Goal: Task Accomplishment & Management: Manage account settings

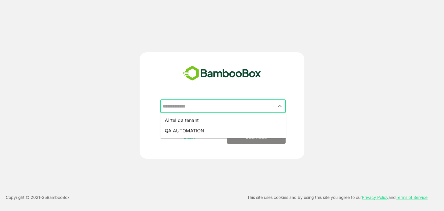
click at [197, 107] on input "text" at bounding box center [222, 106] width 123 height 11
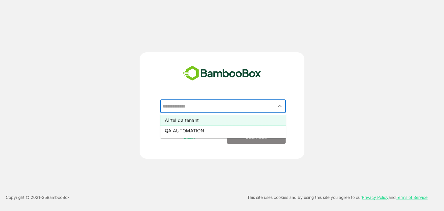
click at [191, 118] on li "Airtel qa tenant" at bounding box center [223, 120] width 126 height 10
type input "**********"
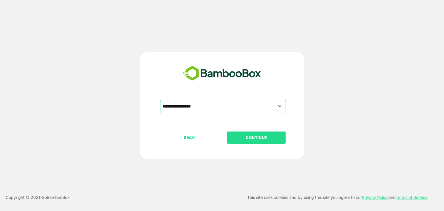
click at [232, 139] on p "CONTINUE" at bounding box center [256, 137] width 58 height 6
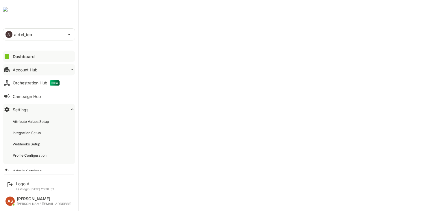
click at [25, 70] on div "Account Hub" at bounding box center [25, 69] width 25 height 5
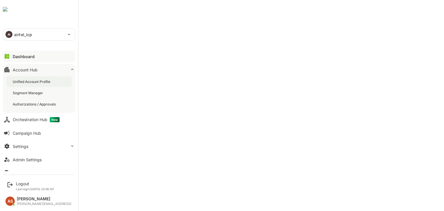
click at [24, 81] on div "Unified Account Profile" at bounding box center [32, 81] width 39 height 5
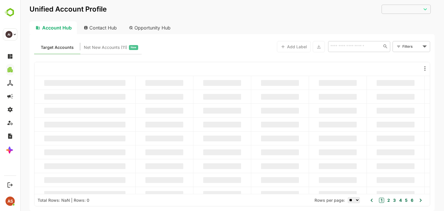
type input "**********"
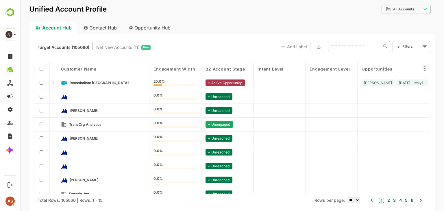
click at [425, 71] on icon at bounding box center [424, 68] width 7 height 7
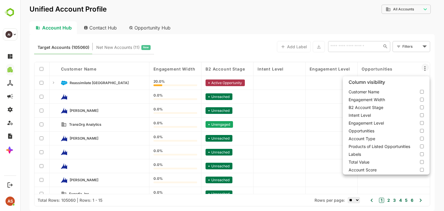
click at [59, 29] on div at bounding box center [232, 105] width 424 height 211
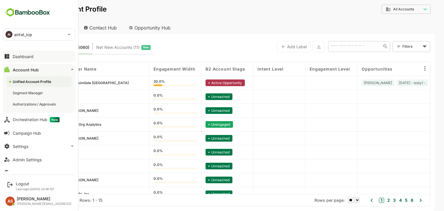
click at [21, 59] on button "Dashboard" at bounding box center [39, 57] width 72 height 12
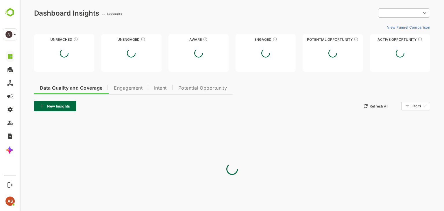
type input "**********"
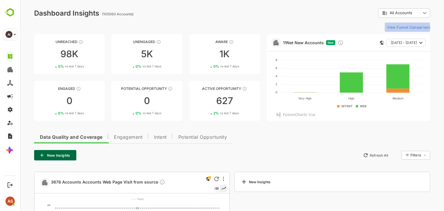
click at [401, 28] on button "View Funnel Comparison" at bounding box center [407, 27] width 45 height 9
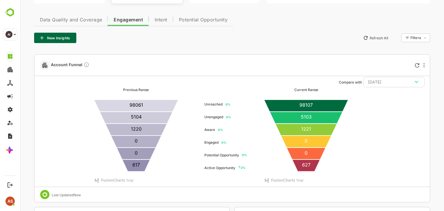
scroll to position [128, 0]
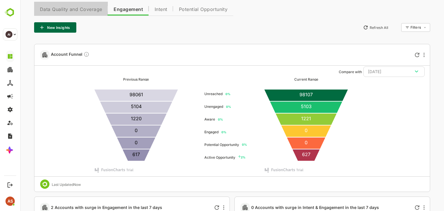
click at [84, 13] on button "Data Quality and Coverage" at bounding box center [71, 9] width 74 height 14
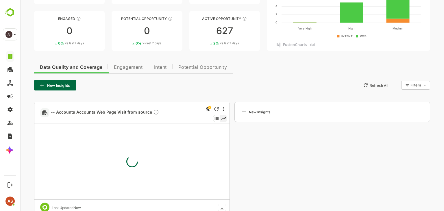
scroll to position [84, 0]
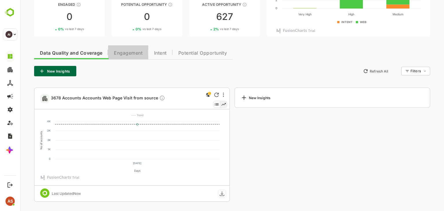
click at [126, 56] on button "Engagement" at bounding box center [128, 52] width 40 height 14
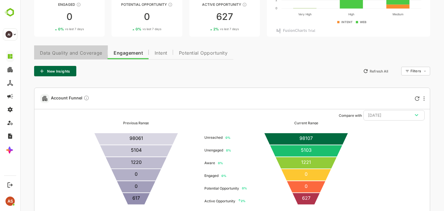
click at [84, 53] on span "Data Quality and Coverage" at bounding box center [71, 53] width 62 height 5
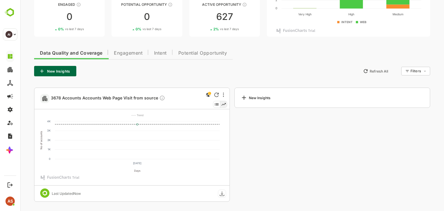
click at [216, 103] on icon at bounding box center [216, 104] width 7 height 6
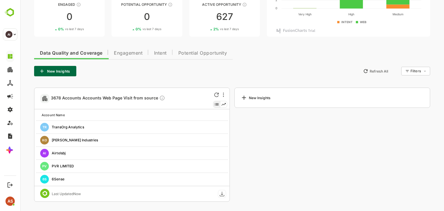
click at [224, 105] on icon at bounding box center [223, 104] width 7 height 6
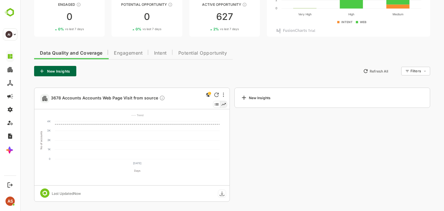
click at [214, 105] on icon at bounding box center [216, 104] width 7 height 6
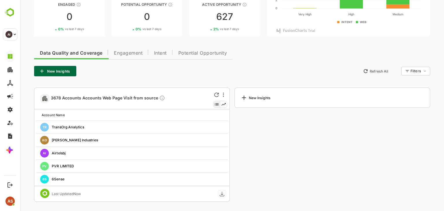
click at [223, 105] on icon at bounding box center [223, 104] width 7 height 6
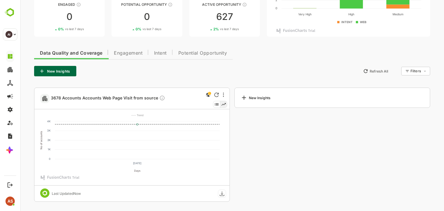
click at [216, 103] on icon at bounding box center [216, 104] width 7 height 6
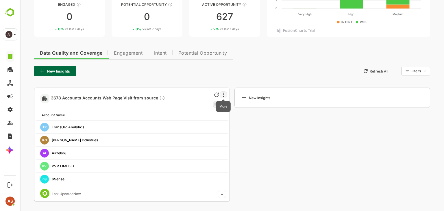
click at [223, 95] on icon "More" at bounding box center [223, 94] width 1 height 4
click at [148, 81] on div at bounding box center [232, 105] width 424 height 211
click at [127, 52] on span "Engagement" at bounding box center [128, 53] width 29 height 5
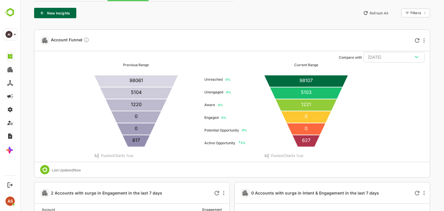
scroll to position [117, 0]
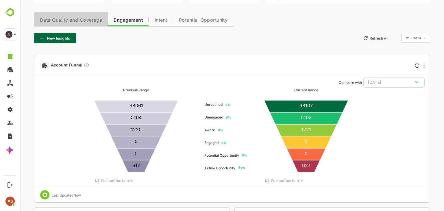
click at [87, 16] on button "Data Quality and Coverage" at bounding box center [71, 19] width 74 height 14
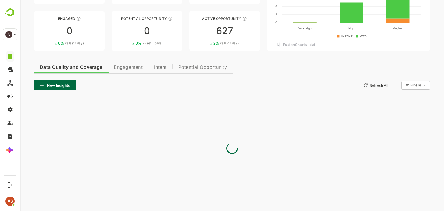
scroll to position [84, 0]
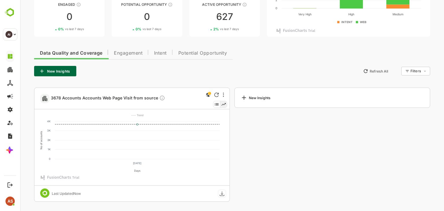
click at [213, 102] on icon at bounding box center [216, 104] width 7 height 6
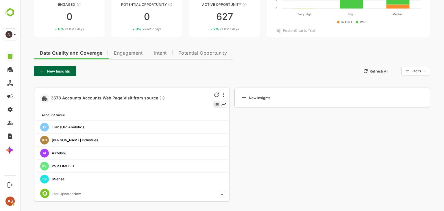
click at [222, 90] on div at bounding box center [220, 98] width 14 height 21
click at [223, 93] on icon "More" at bounding box center [223, 94] width 1 height 5
click at [171, 86] on div at bounding box center [232, 105] width 424 height 211
click at [125, 48] on button "Engagement" at bounding box center [128, 52] width 40 height 14
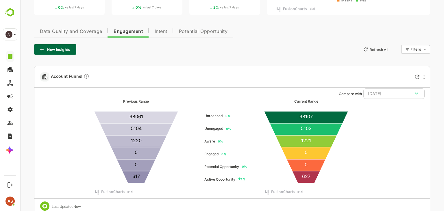
scroll to position [105, 0]
click at [161, 34] on span "Intent" at bounding box center [161, 31] width 13 height 5
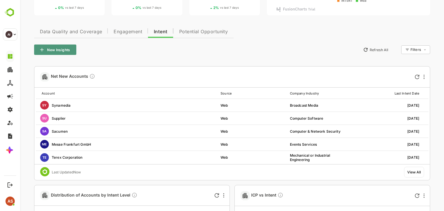
click at [60, 51] on button "New Insights" at bounding box center [55, 50] width 42 height 10
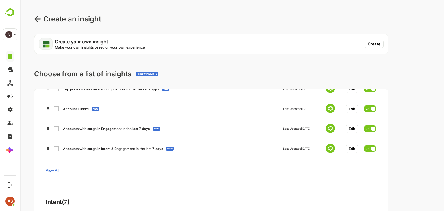
scroll to position [85, 0]
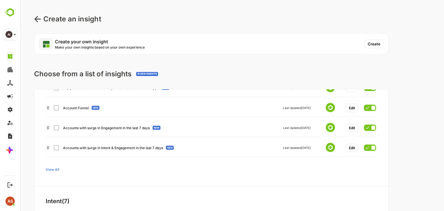
click at [55, 170] on span "View All" at bounding box center [53, 170] width 14 height 4
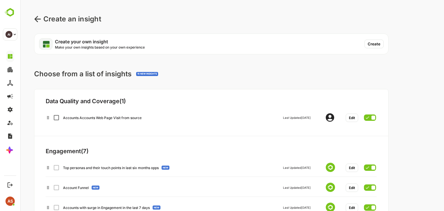
scroll to position [0, 0]
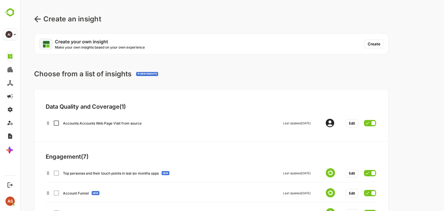
click at [371, 41] on button "Create" at bounding box center [373, 44] width 19 height 9
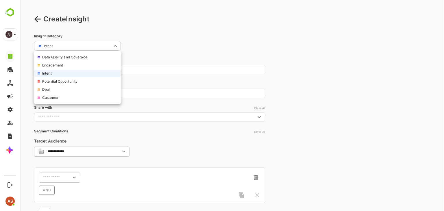
click at [56, 43] on body "**********" at bounding box center [232, 141] width 424 height 283
click at [61, 81] on li "Potential Opportunity" at bounding box center [77, 82] width 87 height 8
type input "**********"
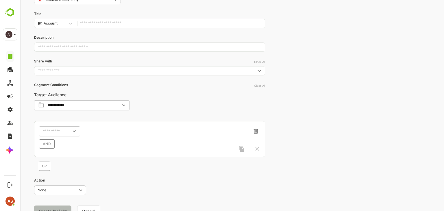
scroll to position [0, 0]
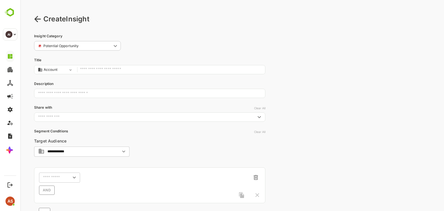
click at [37, 22] on icon at bounding box center [37, 19] width 7 height 7
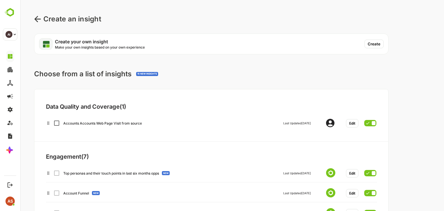
click at [37, 20] on icon at bounding box center [37, 19] width 7 height 7
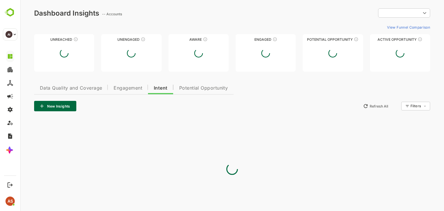
type input "**********"
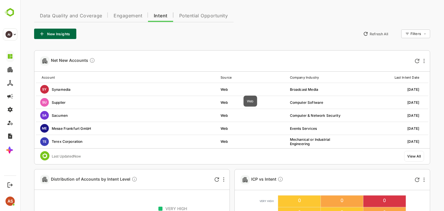
scroll to position [122, 0]
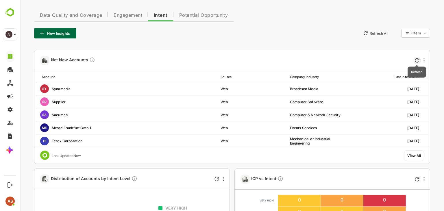
click at [418, 59] on icon "Refresh" at bounding box center [417, 60] width 4 height 4
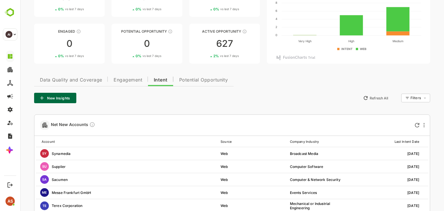
scroll to position [57, 0]
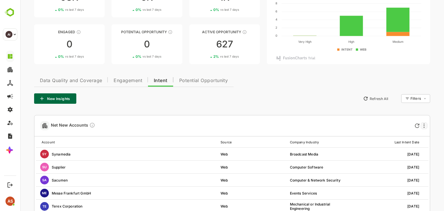
click at [425, 127] on div at bounding box center [423, 125] width 7 height 7
click at [95, 129] on div at bounding box center [232, 105] width 424 height 211
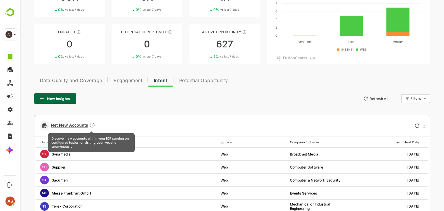
click at [90, 123] on icon "Discover new accounts within your ICP surging on configured topics, or visiting…" at bounding box center [92, 125] width 6 height 6
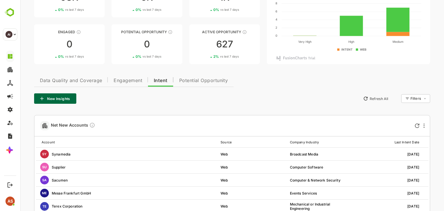
scroll to position [0, 0]
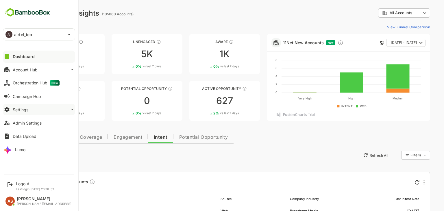
click at [21, 109] on div "Settings" at bounding box center [21, 109] width 16 height 5
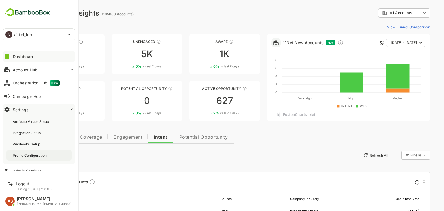
click at [28, 158] on div "Profile Configuration" at bounding box center [30, 155] width 35 height 5
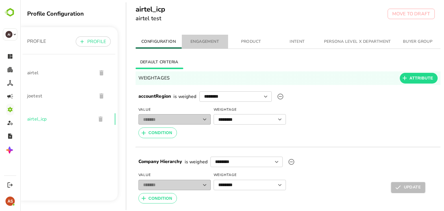
click at [205, 42] on span "ENGAGEMENT" at bounding box center [204, 41] width 39 height 7
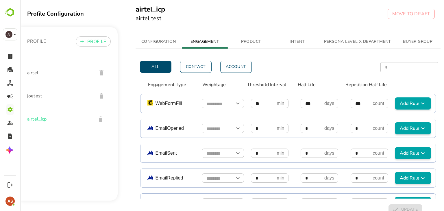
click at [213, 85] on p "Weightage" at bounding box center [222, 84] width 40 height 7
click at [251, 81] on p "Threshold Interval" at bounding box center [272, 84] width 51 height 7
click at [264, 85] on p "Threshold Interval" at bounding box center [272, 84] width 51 height 7
click at [308, 85] on p "Half Life" at bounding box center [318, 84] width 40 height 7
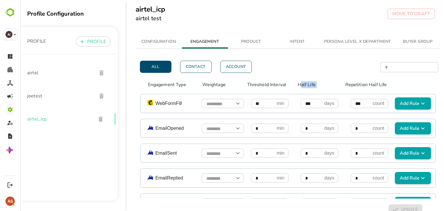
click at [308, 85] on p "Half Life" at bounding box center [318, 84] width 40 height 7
click at [324, 83] on p "Half Life" at bounding box center [318, 84] width 40 height 7
click at [363, 87] on p "Repetition Half Life" at bounding box center [372, 84] width 54 height 7
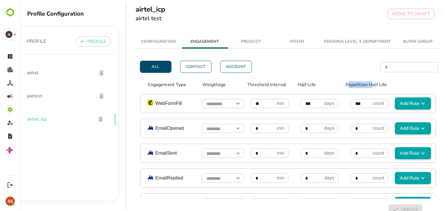
click at [363, 87] on p "Repetition Half Life" at bounding box center [372, 84] width 54 height 7
click at [355, 86] on p "Repetition Half Life" at bounding box center [372, 84] width 54 height 7
click at [303, 82] on p "Half Life" at bounding box center [318, 84] width 40 height 7
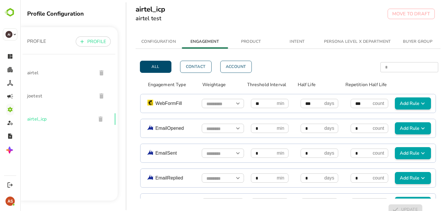
click at [362, 86] on p "Repetition Half Life" at bounding box center [372, 84] width 54 height 7
click at [212, 104] on input "simple table" at bounding box center [223, 104] width 42 height 10
click at [218, 118] on li "Very High" at bounding box center [220, 117] width 39 height 10
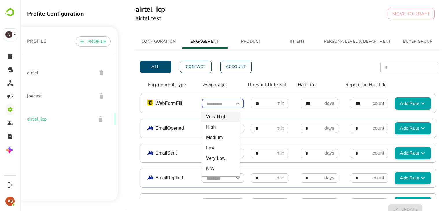
type input "*********"
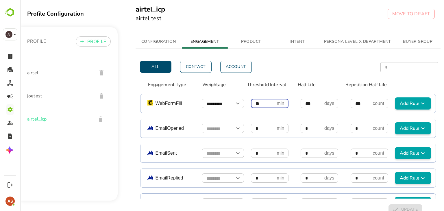
click at [262, 104] on input "**" at bounding box center [263, 104] width 24 height 10
click at [403, 104] on span "Add Rule" at bounding box center [413, 103] width 32 height 7
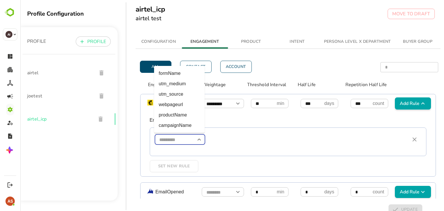
click at [187, 140] on input "simple table" at bounding box center [180, 140] width 51 height 10
click at [182, 127] on li "campaignName" at bounding box center [179, 125] width 51 height 10
type input "**********"
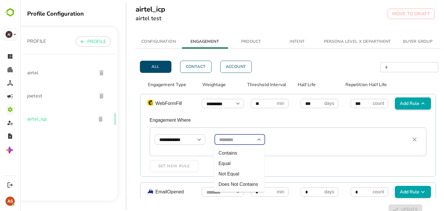
click at [234, 141] on input "simple table" at bounding box center [239, 140] width 51 height 10
click at [222, 159] on li "Equal" at bounding box center [239, 163] width 51 height 10
type input "*****"
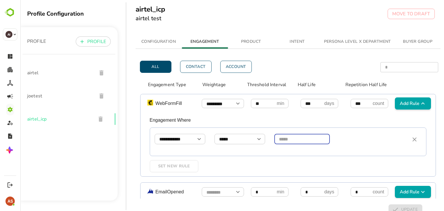
click at [291, 141] on input "simple table" at bounding box center [301, 139] width 55 height 10
click at [410, 141] on button "simple table" at bounding box center [414, 139] width 14 height 14
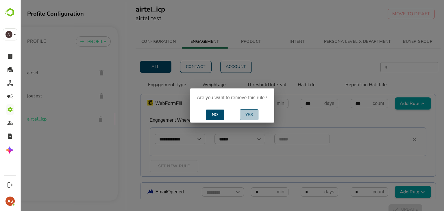
click at [247, 118] on span "Yes" at bounding box center [248, 114] width 13 height 7
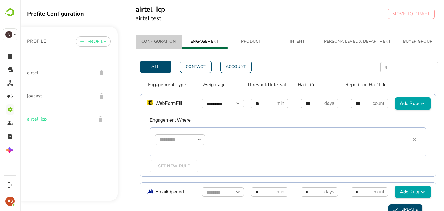
click at [162, 41] on span "CONFIGURATION" at bounding box center [158, 41] width 39 height 7
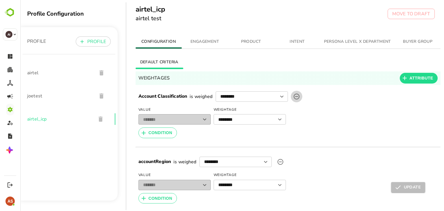
click at [297, 97] on icon "upload picture" at bounding box center [296, 96] width 7 height 7
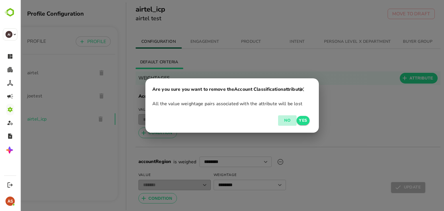
click at [281, 120] on span "No" at bounding box center [287, 120] width 14 height 7
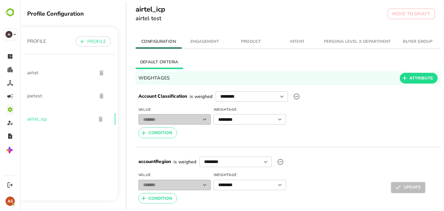
click at [301, 120] on div "Value ******* ​ Weightage ******** ​" at bounding box center [288, 115] width 305 height 20
click at [418, 80] on span "ATTRIBUTE" at bounding box center [422, 78] width 24 height 7
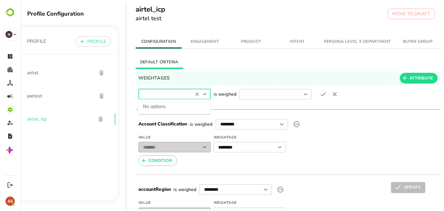
click at [190, 95] on input "text" at bounding box center [164, 93] width 53 height 11
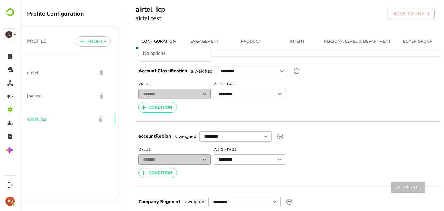
scroll to position [101, 0]
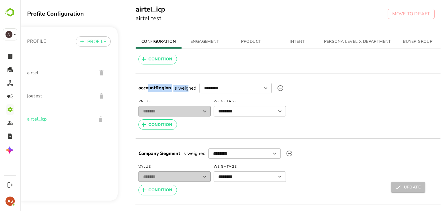
drag, startPoint x: 148, startPoint y: 87, endPoint x: 195, endPoint y: 84, distance: 47.5
click at [195, 84] on div "accountRegion is weighed ******** ​" at bounding box center [251, 87] width 231 height 17
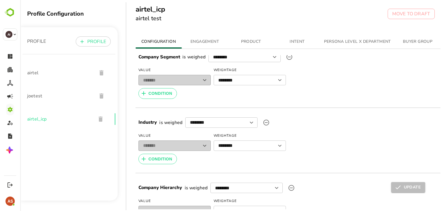
scroll to position [234, 0]
